Goal: Transaction & Acquisition: Purchase product/service

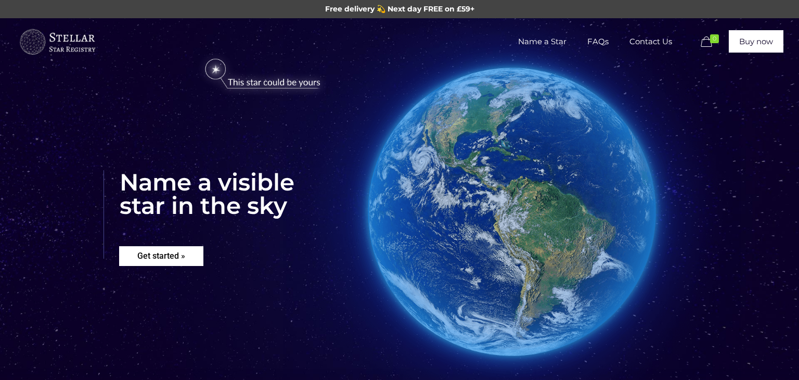
click at [172, 255] on rs-layer "Get started »" at bounding box center [161, 256] width 84 height 20
click at [216, 69] on img at bounding box center [262, 75] width 143 height 42
click at [549, 43] on span "Name a Star" at bounding box center [542, 41] width 69 height 31
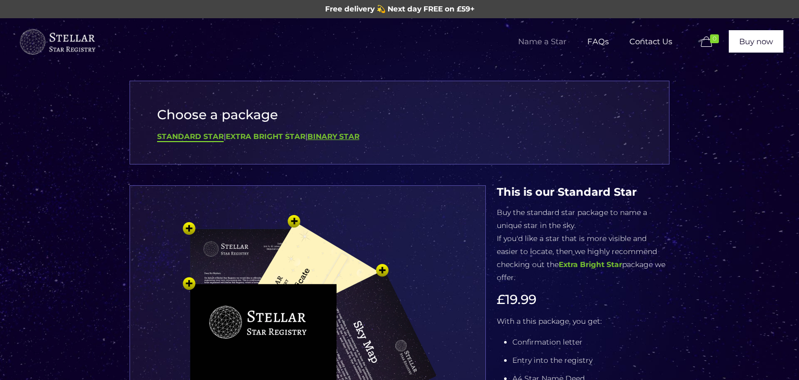
click at [325, 134] on b "Binary Star" at bounding box center [334, 136] width 52 height 9
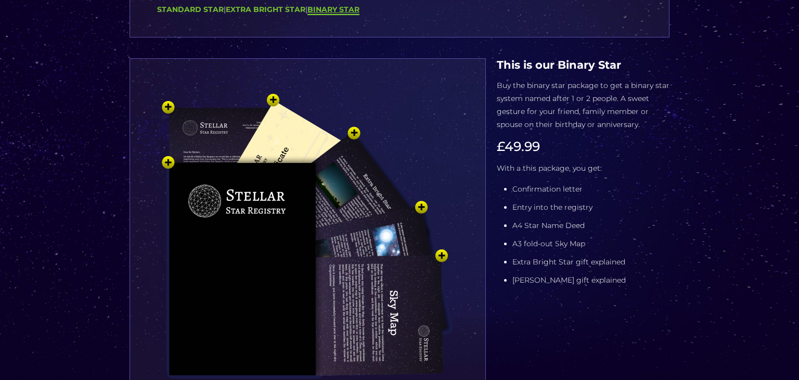
scroll to position [129, 0]
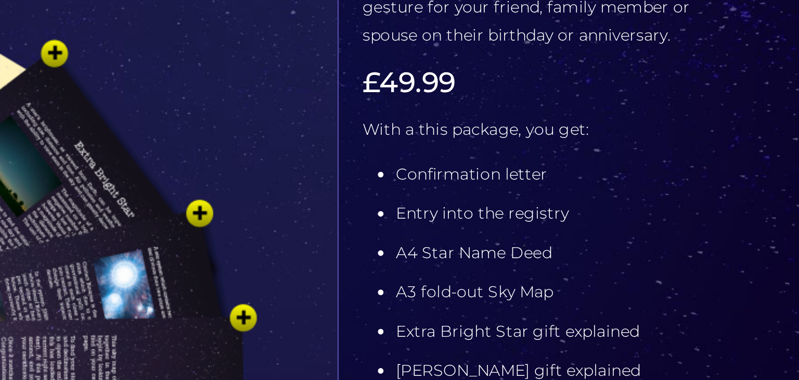
click at [614, 199] on li "Entry into the registry" at bounding box center [591, 205] width 157 height 13
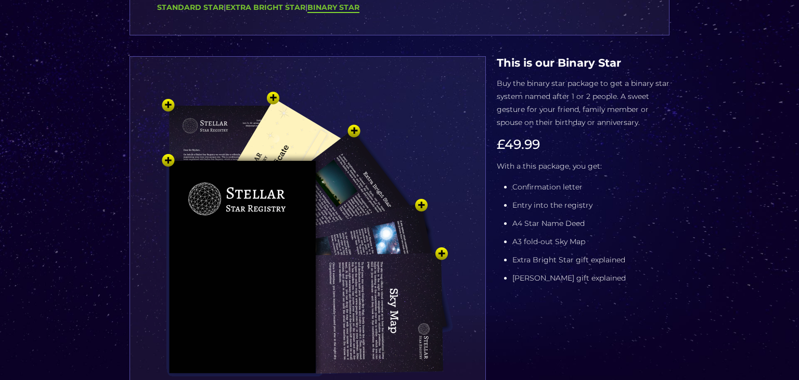
scroll to position [0, 0]
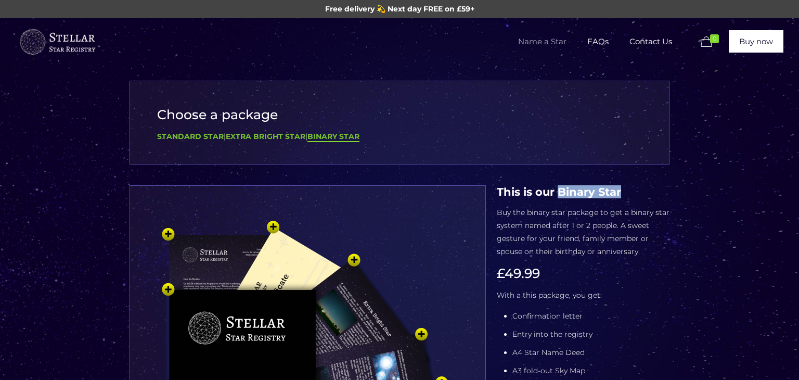
drag, startPoint x: 560, startPoint y: 193, endPoint x: 646, endPoint y: 191, distance: 85.4
click at [646, 191] on h4 "This is our Binary Star" at bounding box center [583, 191] width 173 height 13
copy h4 "Binary Star"
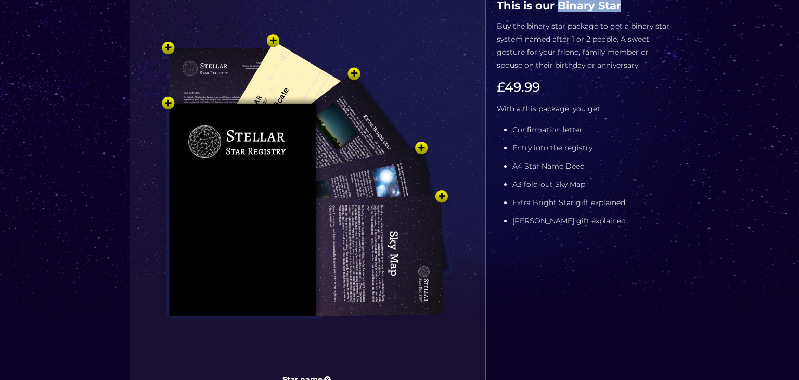
scroll to position [175, 0]
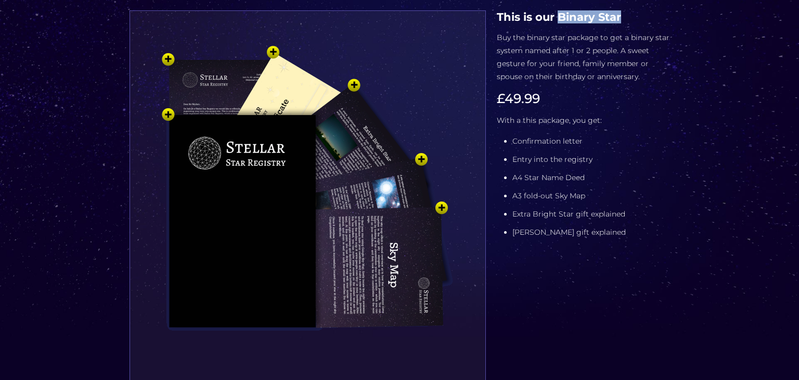
click at [557, 167] on ul "Confirmation letter Entry into the registry A4 Star Name Deed A3 fold-out Sky M…" at bounding box center [591, 187] width 157 height 104
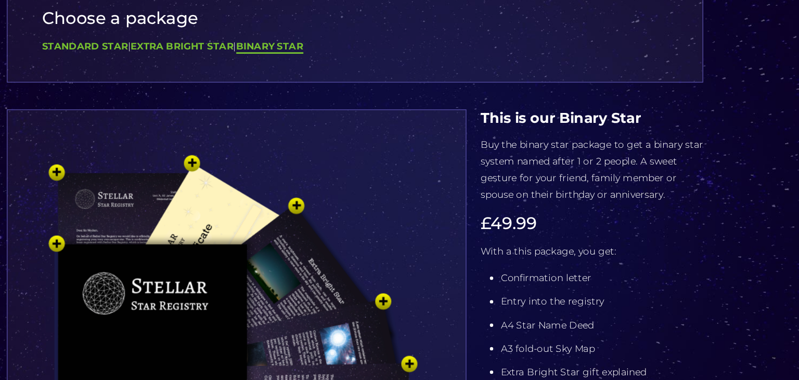
scroll to position [99, 0]
